Goal: Navigation & Orientation: Find specific page/section

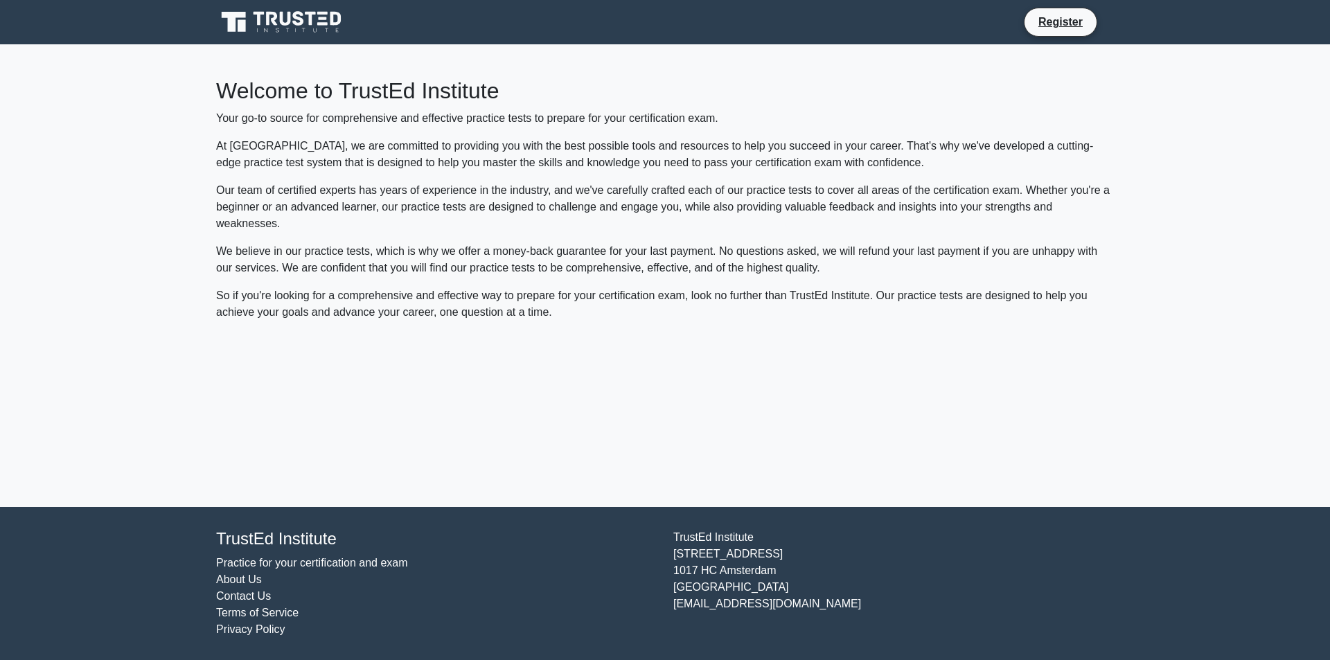
click at [225, 575] on link "About Us" at bounding box center [239, 580] width 46 height 12
click at [225, 574] on link "About Us" at bounding box center [239, 580] width 46 height 12
click at [1037, 15] on link "Register" at bounding box center [1060, 21] width 61 height 17
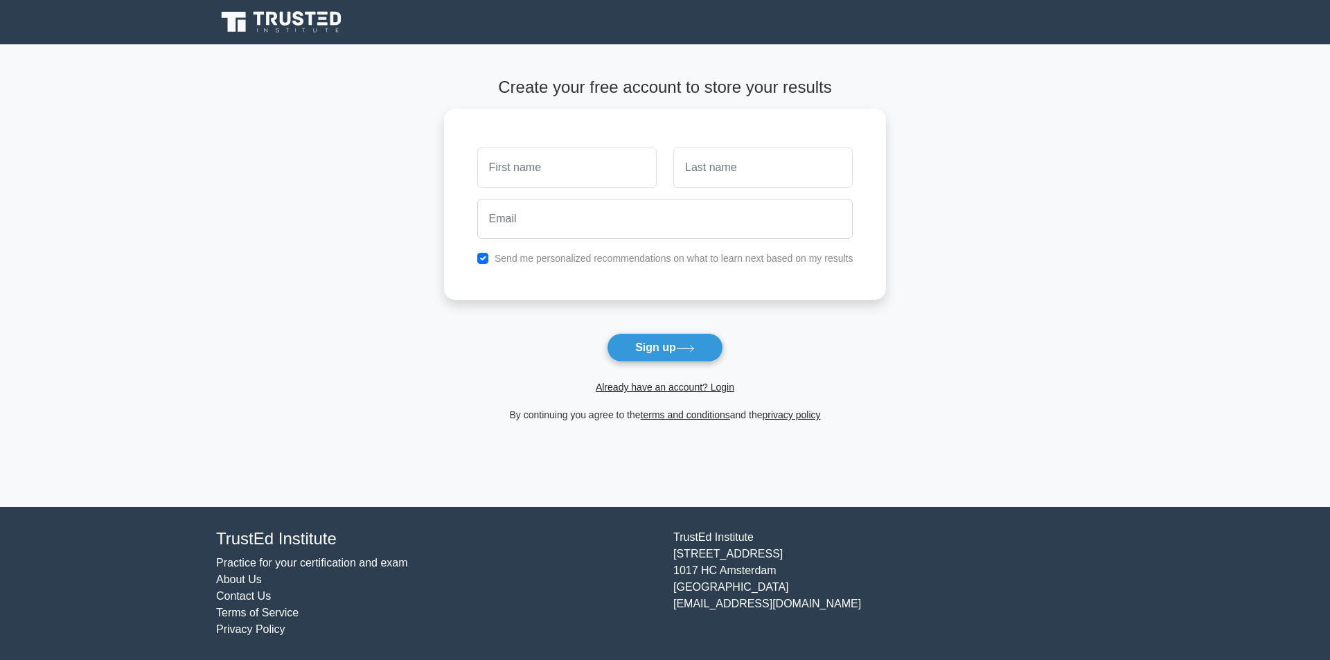
click at [225, 575] on link "About Us" at bounding box center [239, 580] width 46 height 12
